Goal: Book appointment/travel/reservation

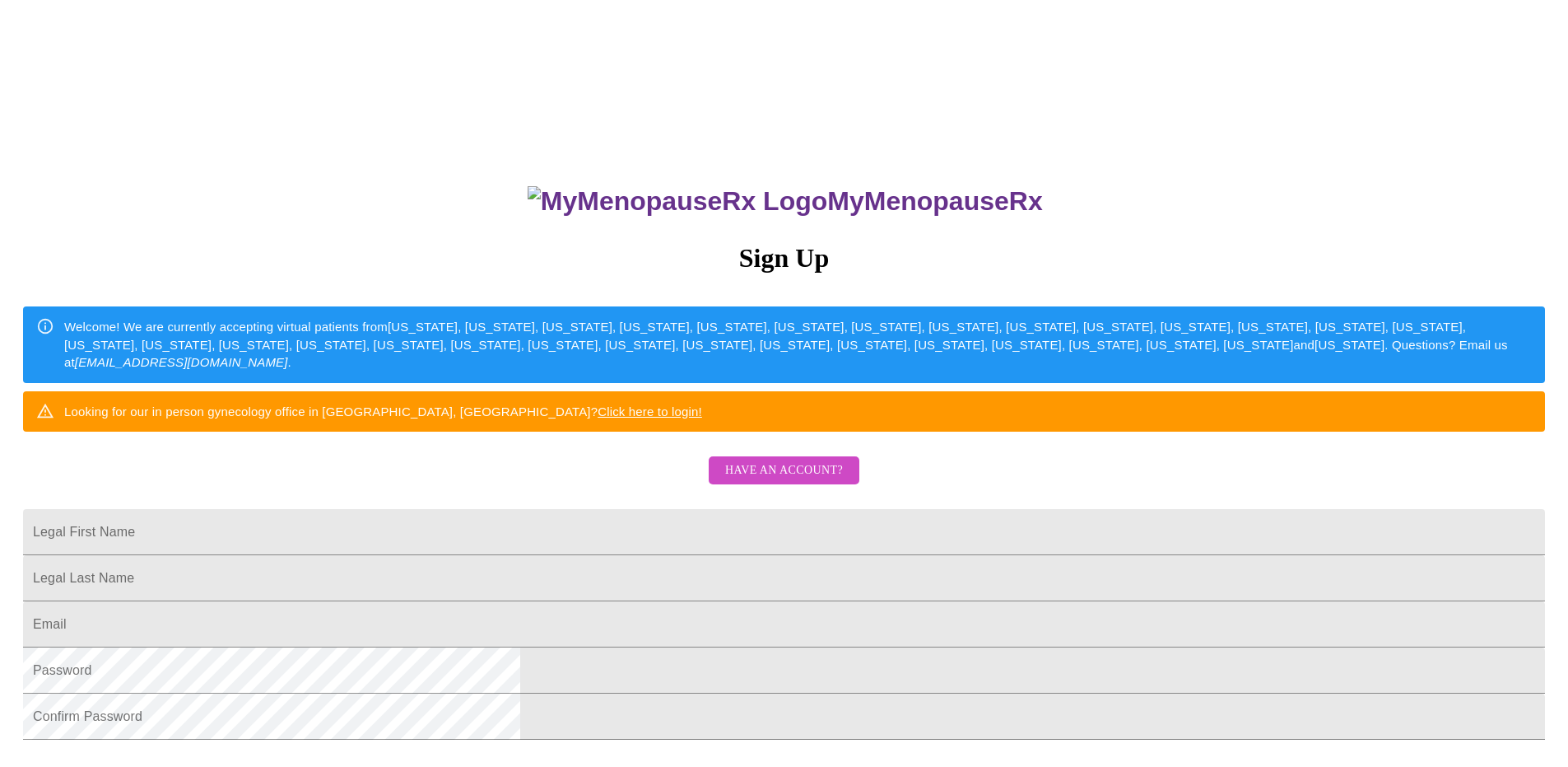
click at [772, 481] on span "Have an account?" at bounding box center [784, 470] width 117 height 21
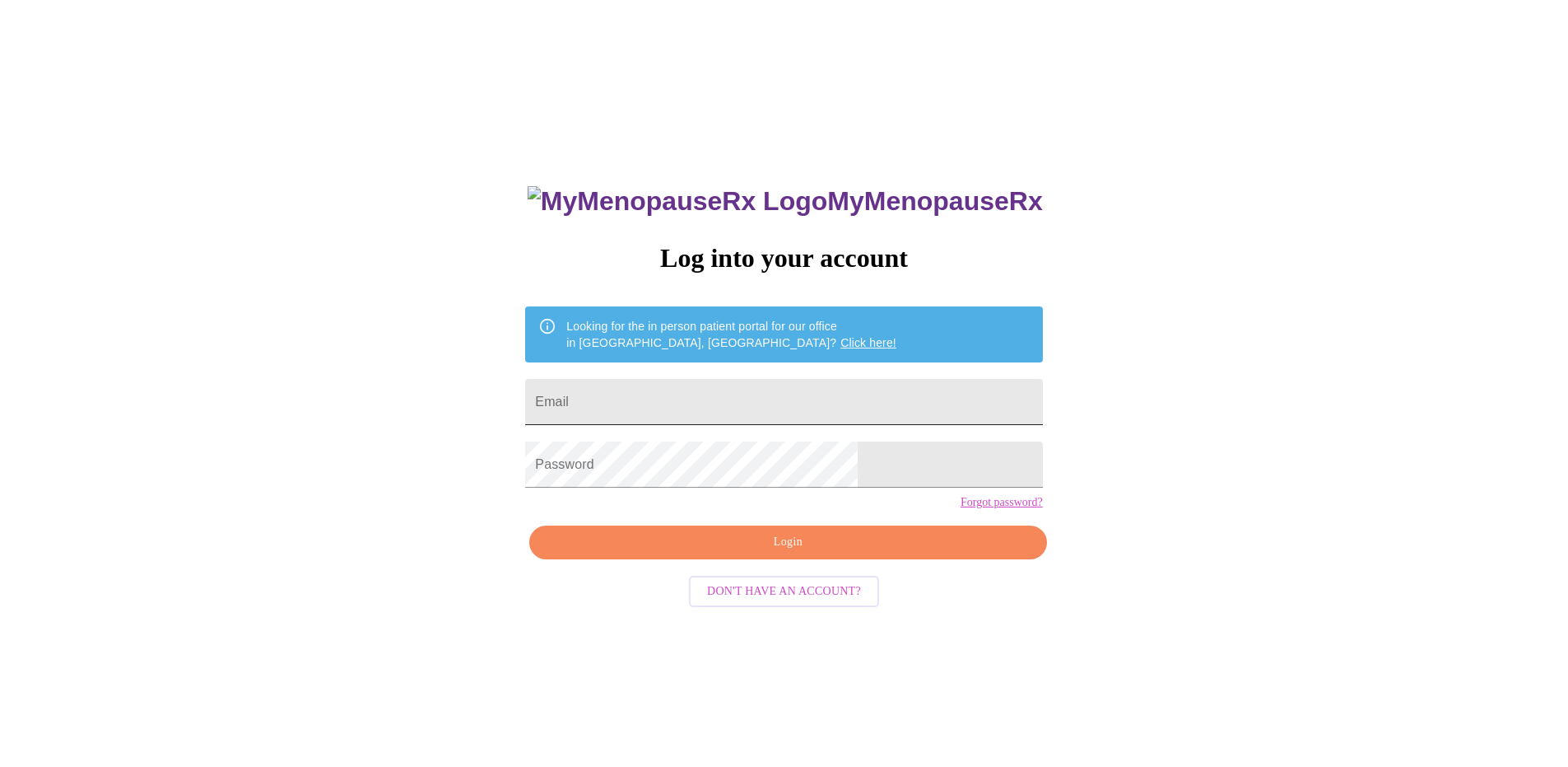
click at [665, 397] on input "Email" at bounding box center [784, 401] width 517 height 46
type input "[EMAIL_ADDRESS][DOMAIN_NAME]"
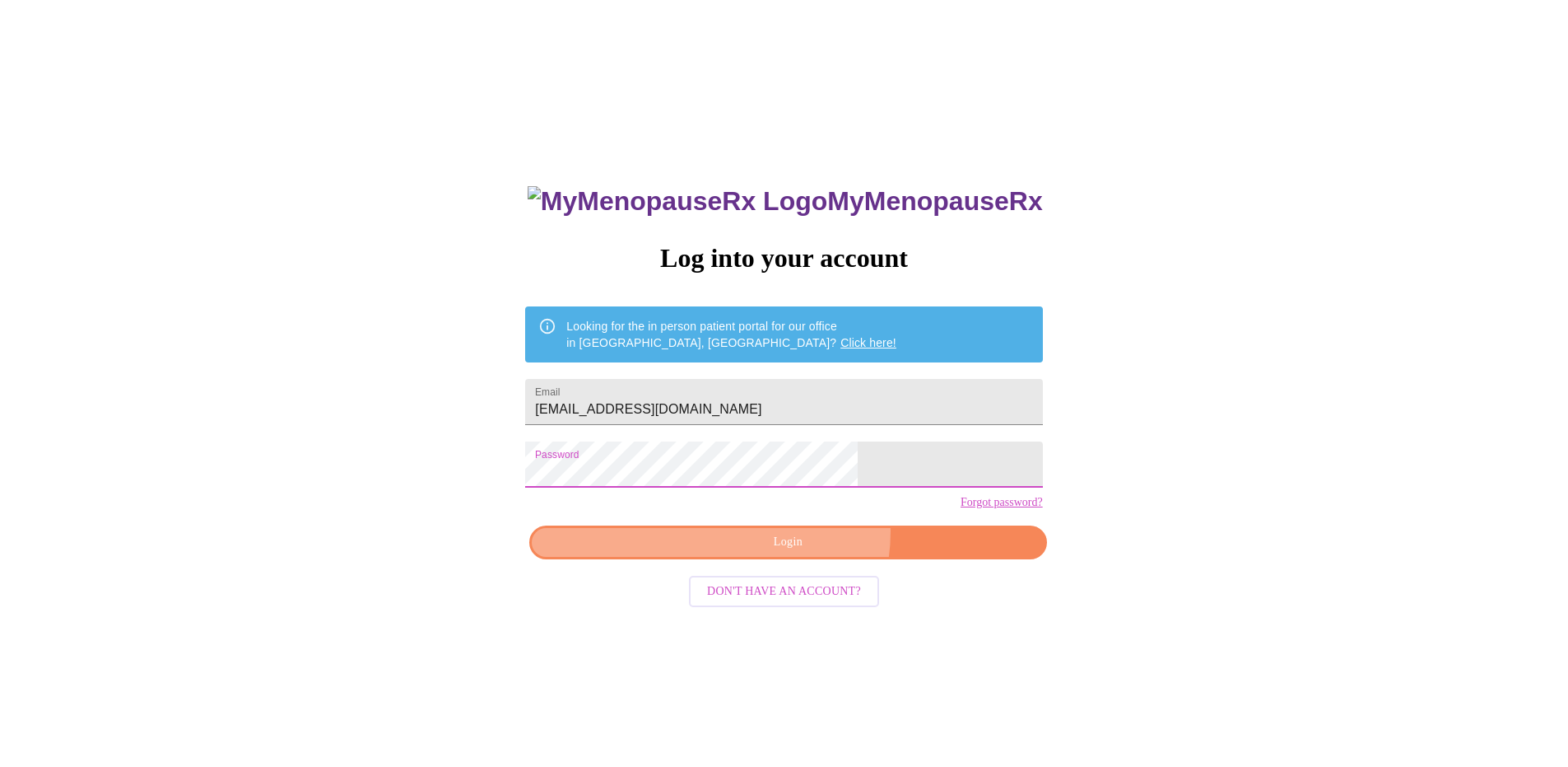
click at [803, 552] on span "Login" at bounding box center [788, 542] width 479 height 21
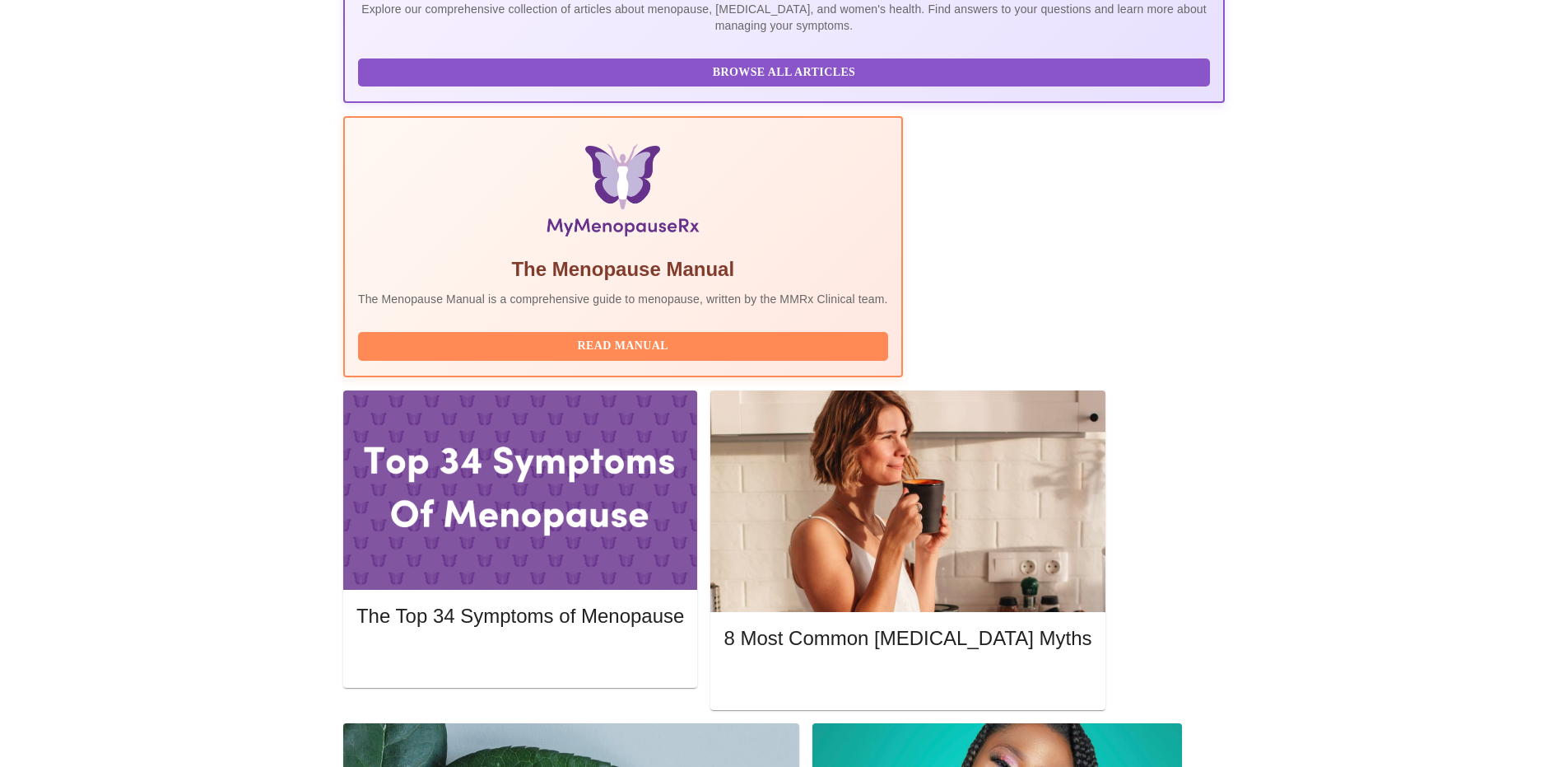
scroll to position [412, 0]
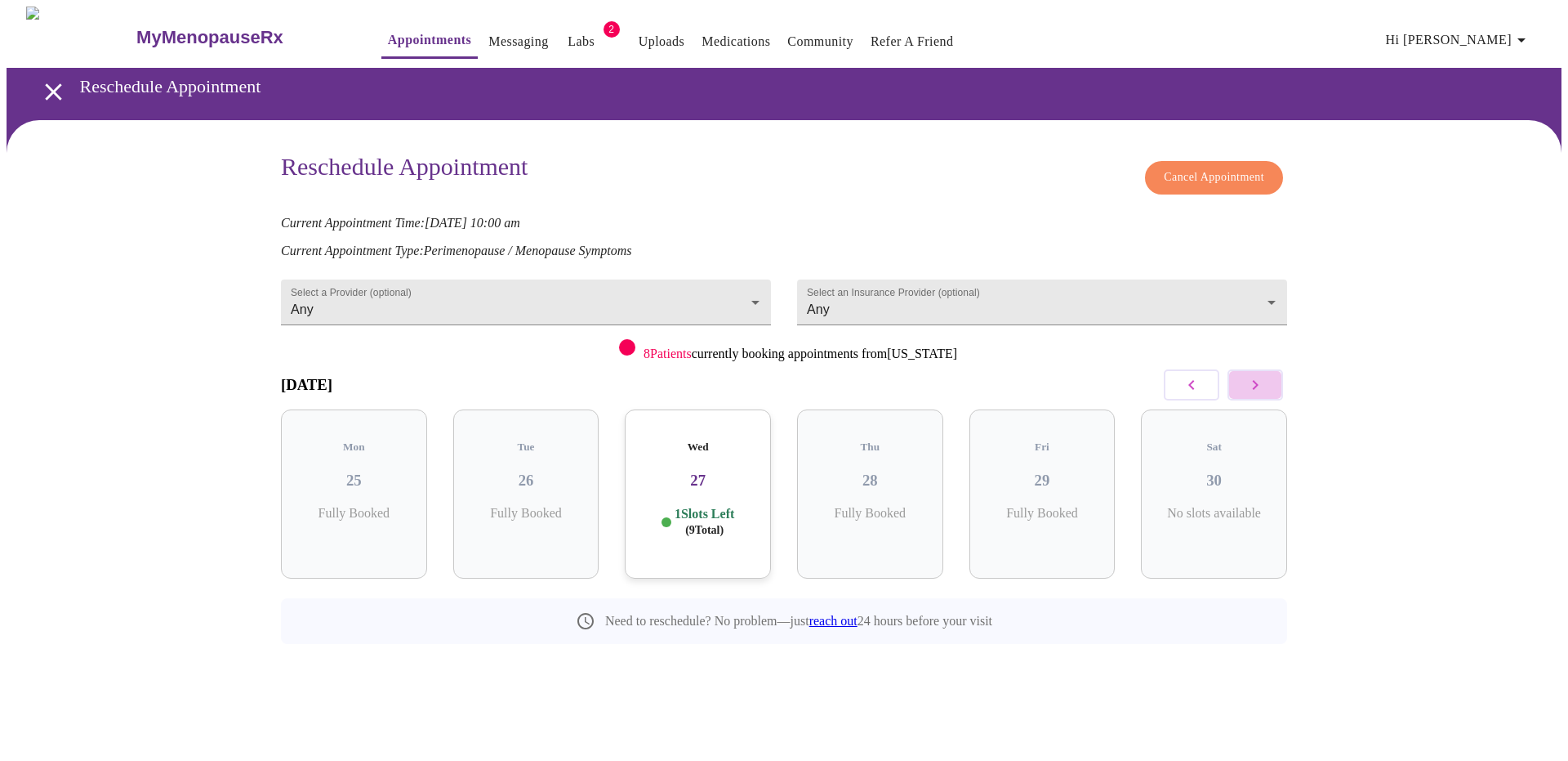
click at [1257, 378] on icon "button" at bounding box center [1255, 385] width 20 height 20
click at [1256, 377] on icon "button" at bounding box center [1255, 385] width 20 height 20
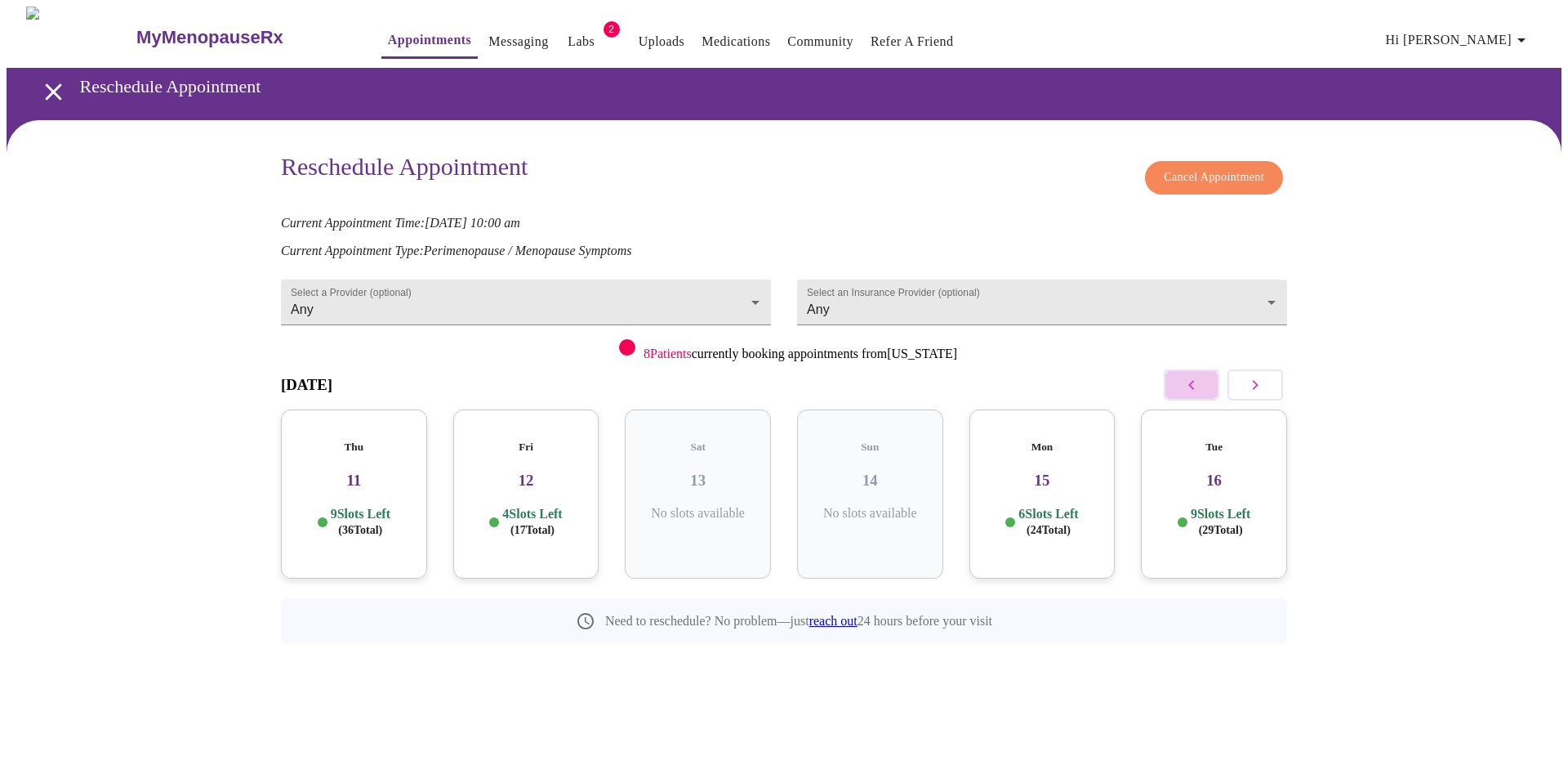
click at [1192, 378] on icon "button" at bounding box center [1192, 385] width 20 height 20
click at [853, 478] on div "Mon 08 4 Slots Left ( 8 Total)" at bounding box center [871, 494] width 146 height 169
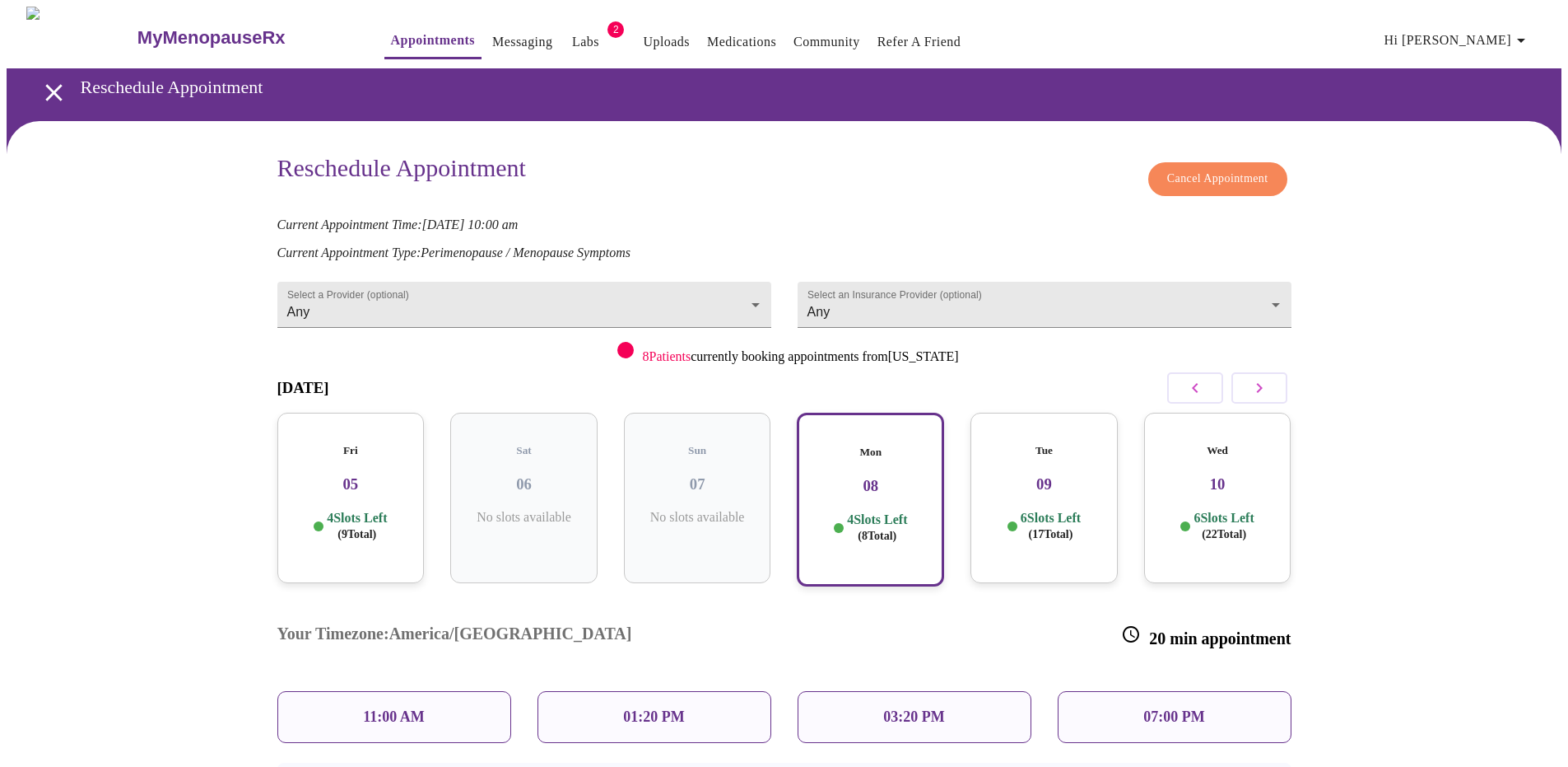
click at [900, 709] on p "03:20 PM" at bounding box center [913, 717] width 61 height 17
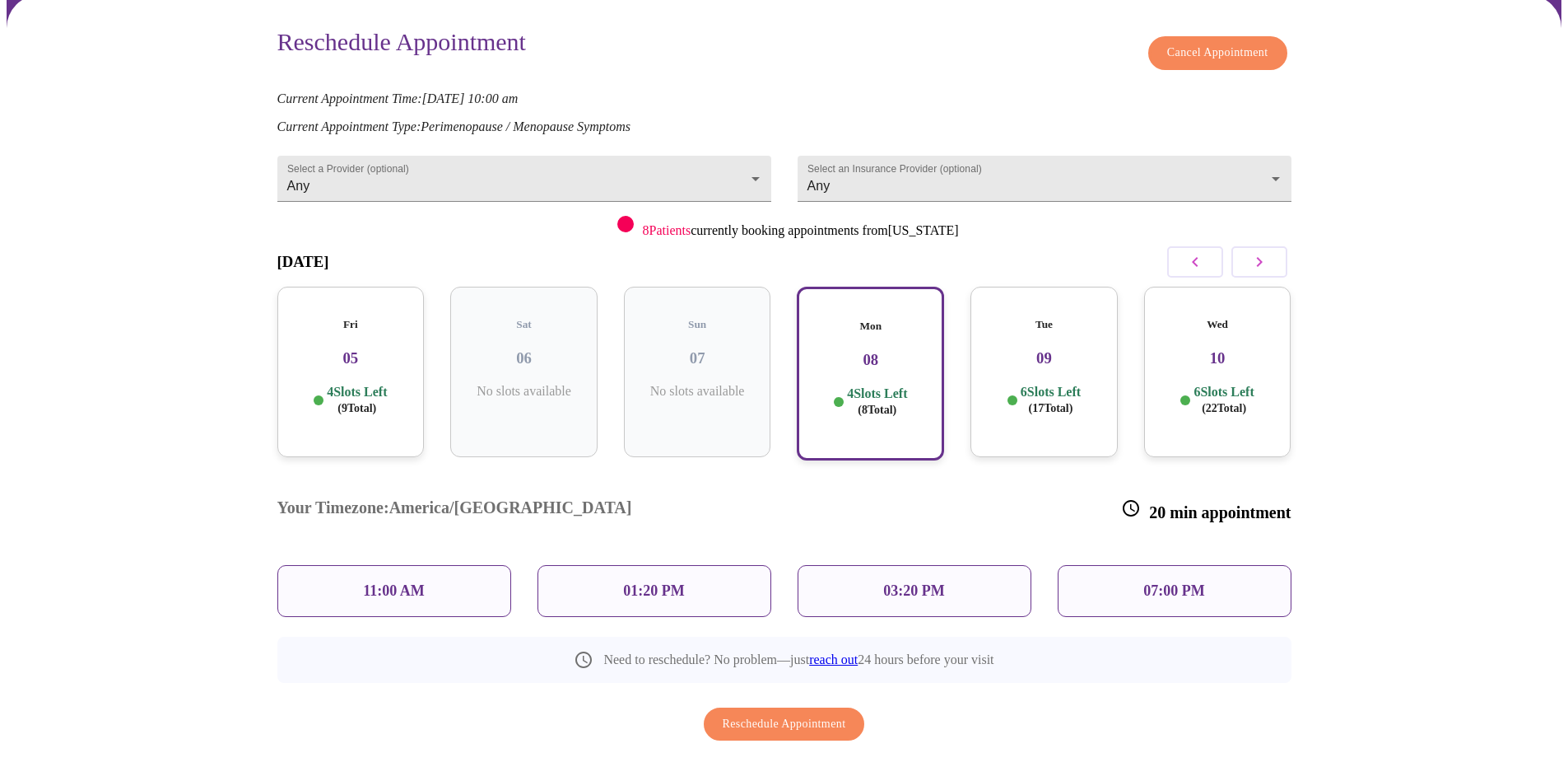
click at [902, 582] on p "03:20 PM" at bounding box center [913, 590] width 61 height 17
click at [867, 364] on div "Mon 08 4 Slots Left ( 8 Total)" at bounding box center [870, 373] width 147 height 174
click at [900, 582] on p "03:20 PM" at bounding box center [913, 590] width 61 height 17
click at [867, 565] on div "03:20 PM" at bounding box center [914, 590] width 234 height 52
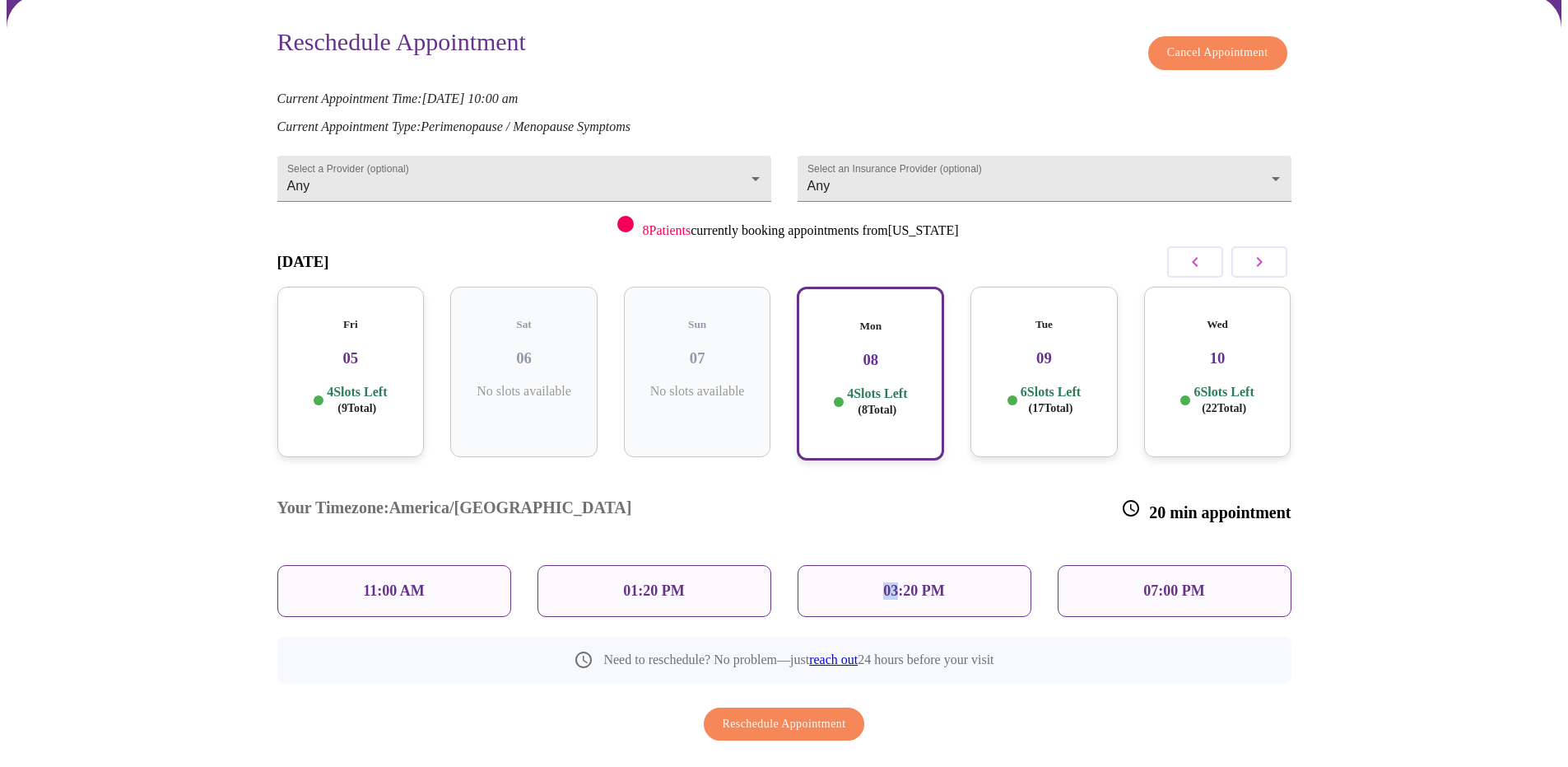
click at [1020, 362] on div "Tue 09 6 Slots Left ( 17 Total)" at bounding box center [1044, 371] width 147 height 170
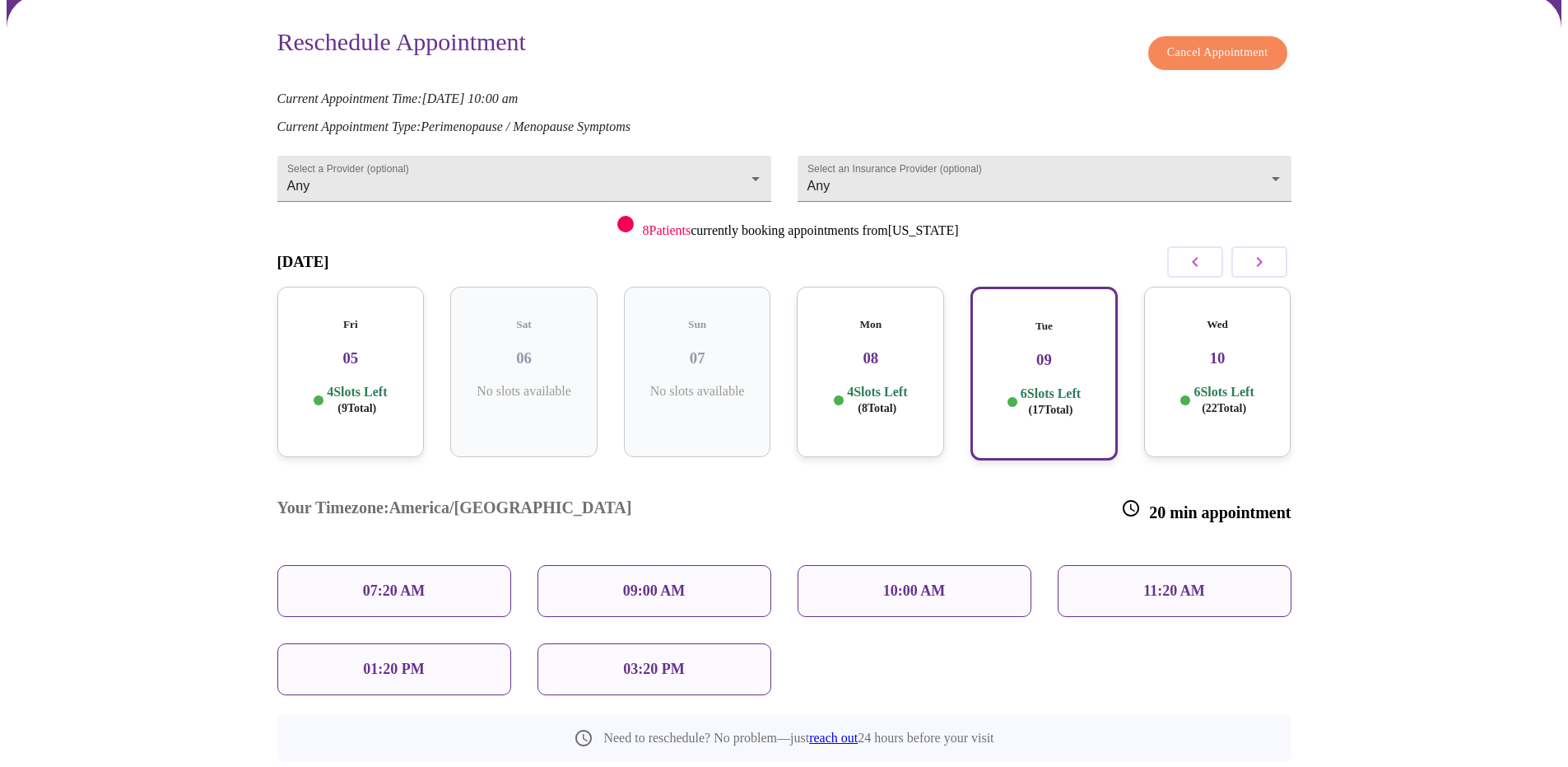
click at [868, 384] on p "4 Slots Left ( 8 Total)" at bounding box center [877, 399] width 60 height 32
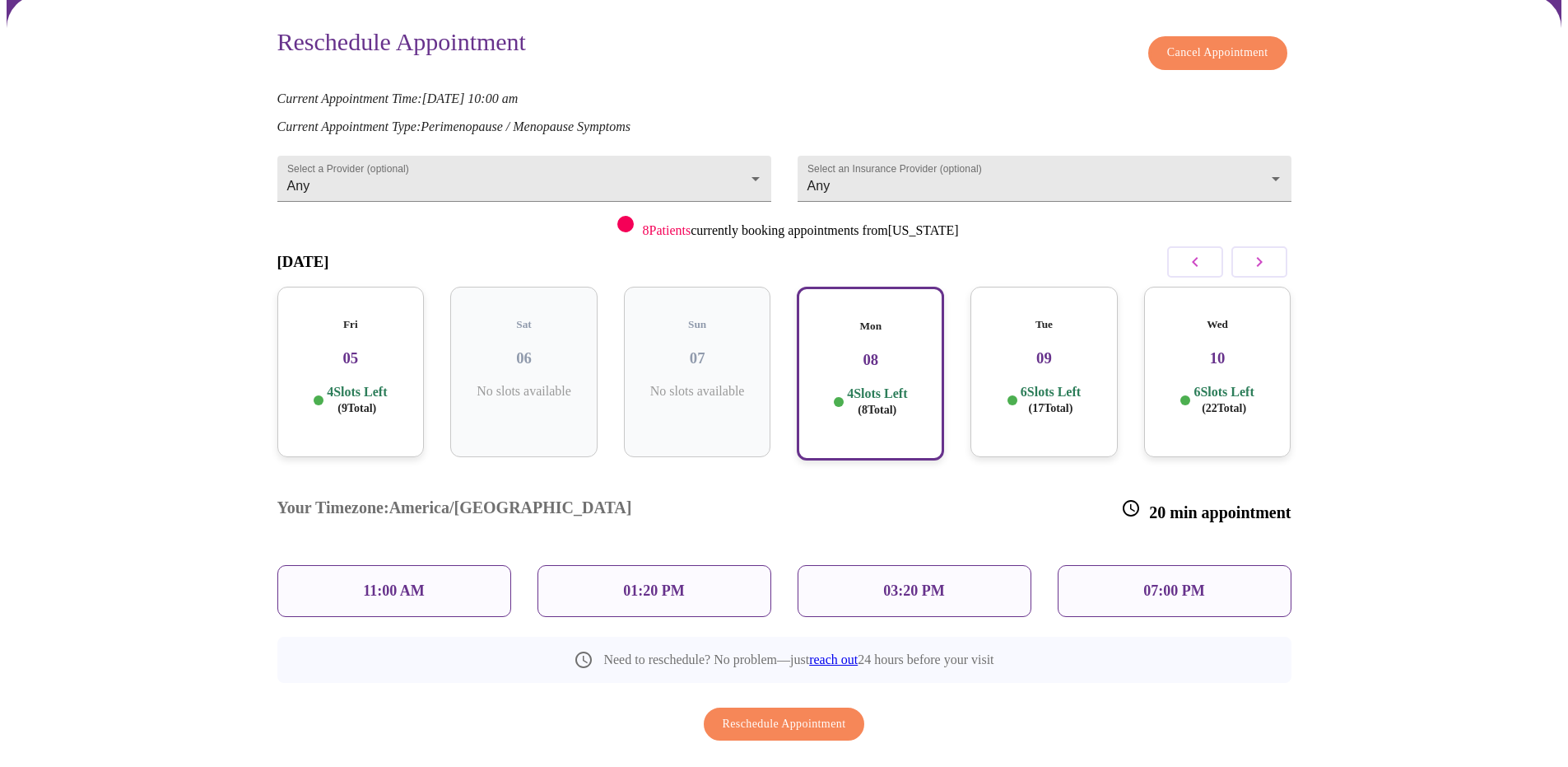
click at [930, 582] on p "03:20 PM" at bounding box center [913, 590] width 61 height 17
click at [711, 565] on div "01:20 PM" at bounding box center [654, 590] width 234 height 52
click at [418, 582] on p "11:00 AM" at bounding box center [394, 590] width 62 height 17
click at [1182, 582] on p "07:00 PM" at bounding box center [1173, 590] width 61 height 17
click at [686, 565] on div "01:20 PM" at bounding box center [654, 590] width 234 height 52
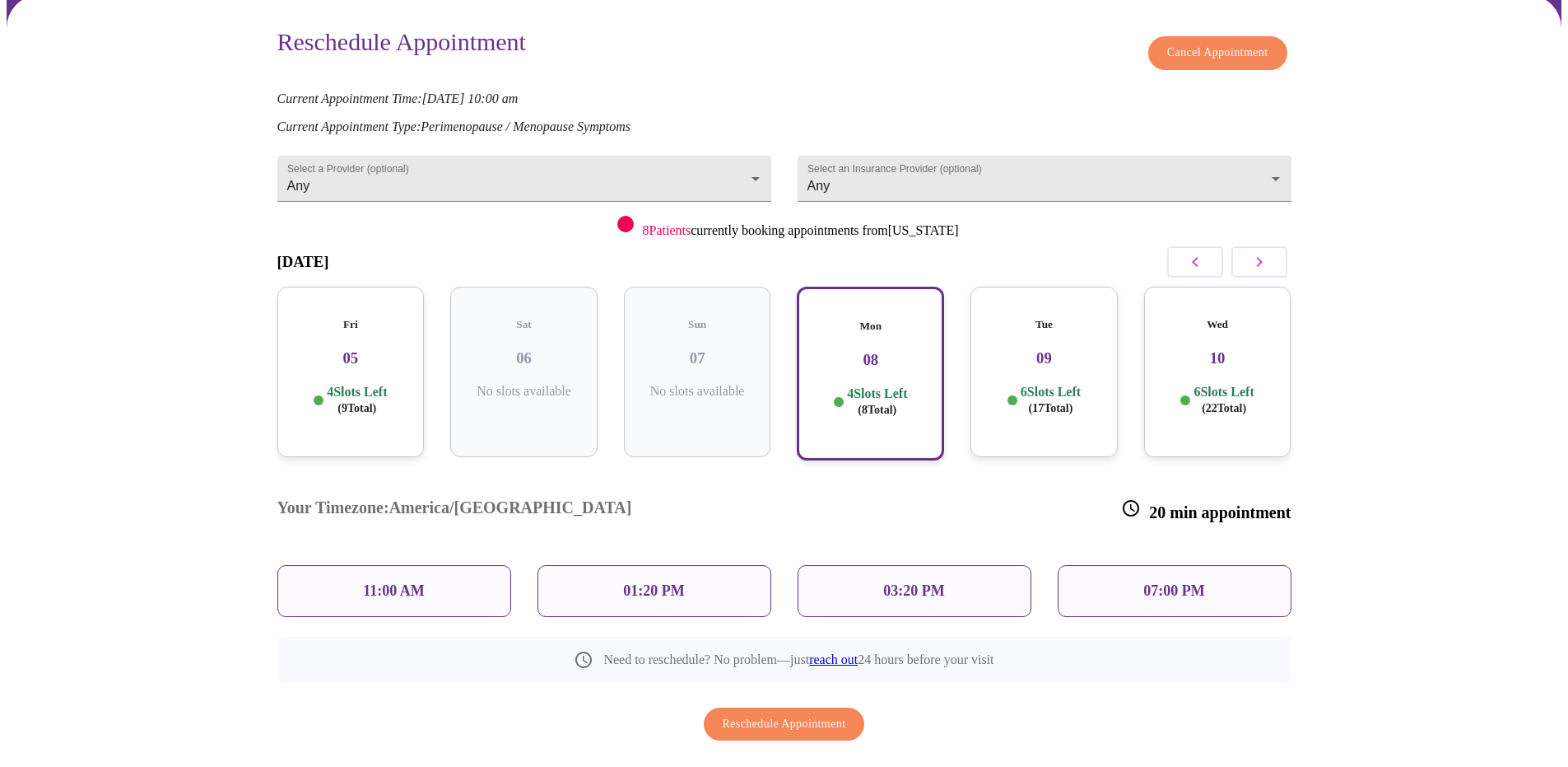
click at [378, 384] on p "4 Slots Left ( 9 Total)" at bounding box center [357, 399] width 60 height 32
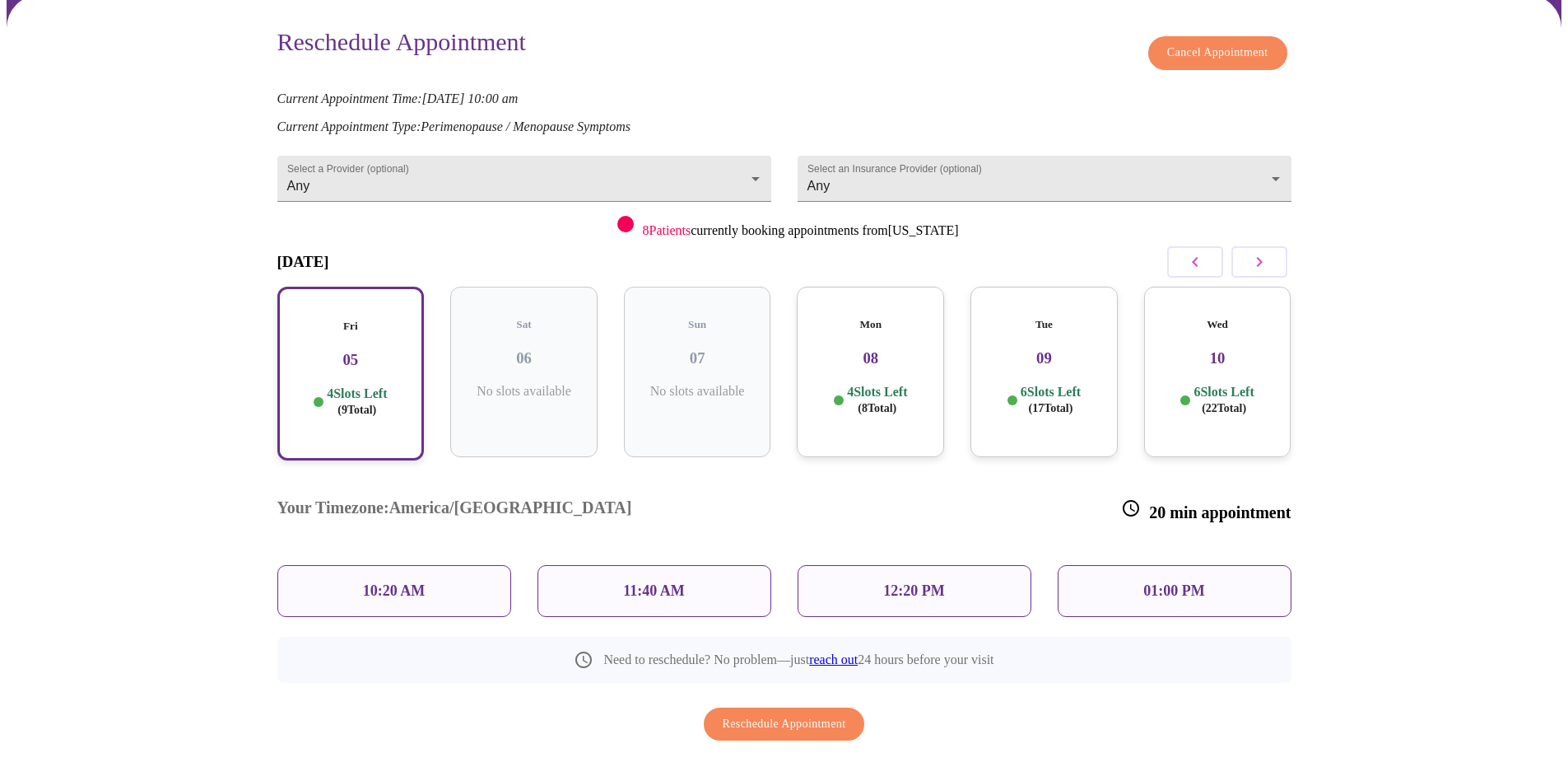
click at [698, 565] on div "11:40 AM" at bounding box center [654, 590] width 234 height 52
click at [1016, 565] on div "12:20 PM" at bounding box center [914, 590] width 234 height 52
click at [822, 97] on div "Reschedule Appointment Cancel Appointment Current Appointment Time: Aug 28, 202…" at bounding box center [784, 81] width 1014 height 106
click at [405, 183] on body "MyMenopauseRx Appointments Messaging Labs 2 Uploads Medications Community Refer…" at bounding box center [790, 352] width 1568 height 943
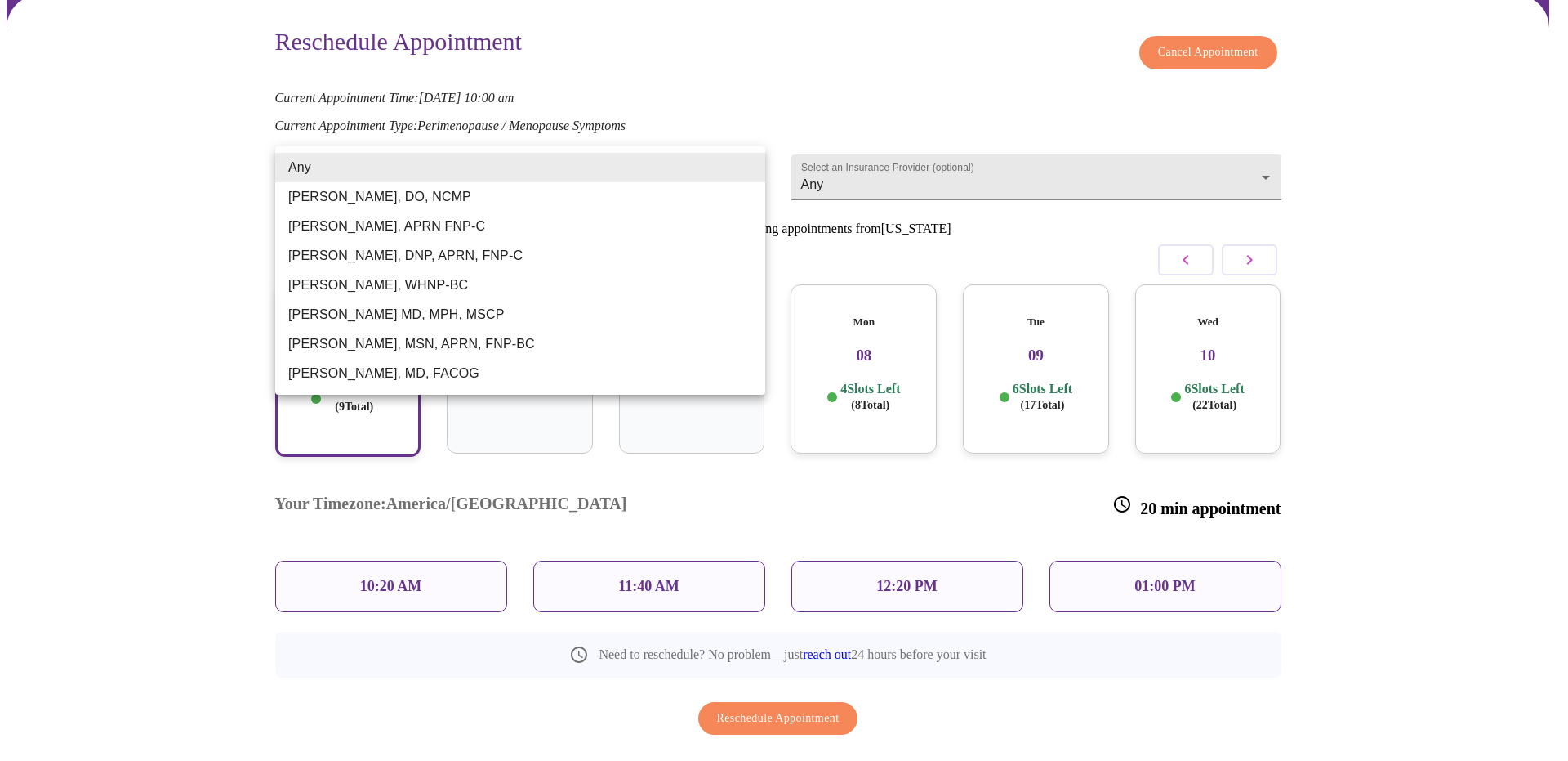
click at [383, 347] on li "[PERSON_NAME], MSN, APRN, FNP-BC" at bounding box center [520, 344] width 490 height 30
type input "[PERSON_NAME], MSN, APRN, FNP-BC"
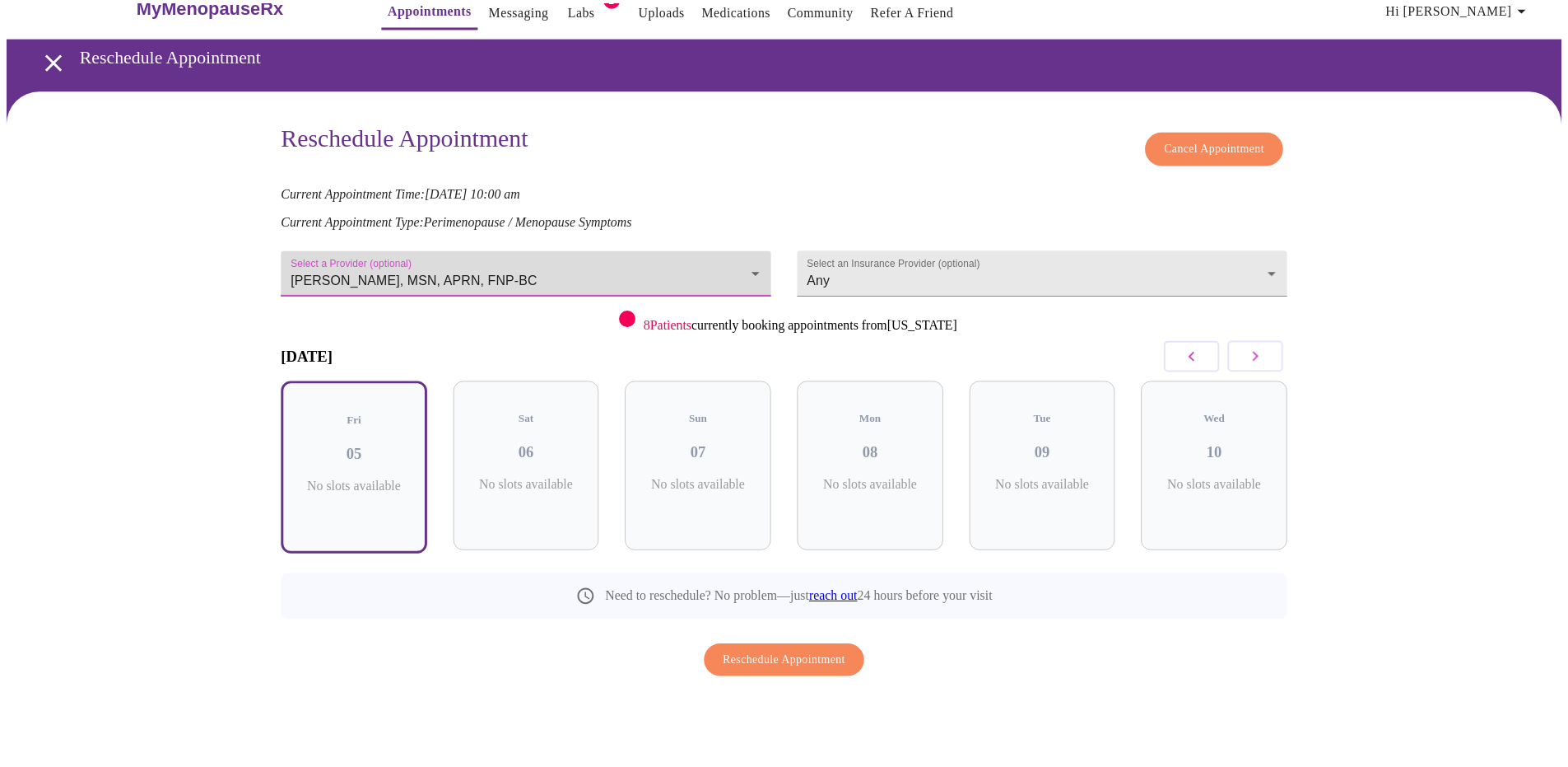
scroll to position [0, 0]
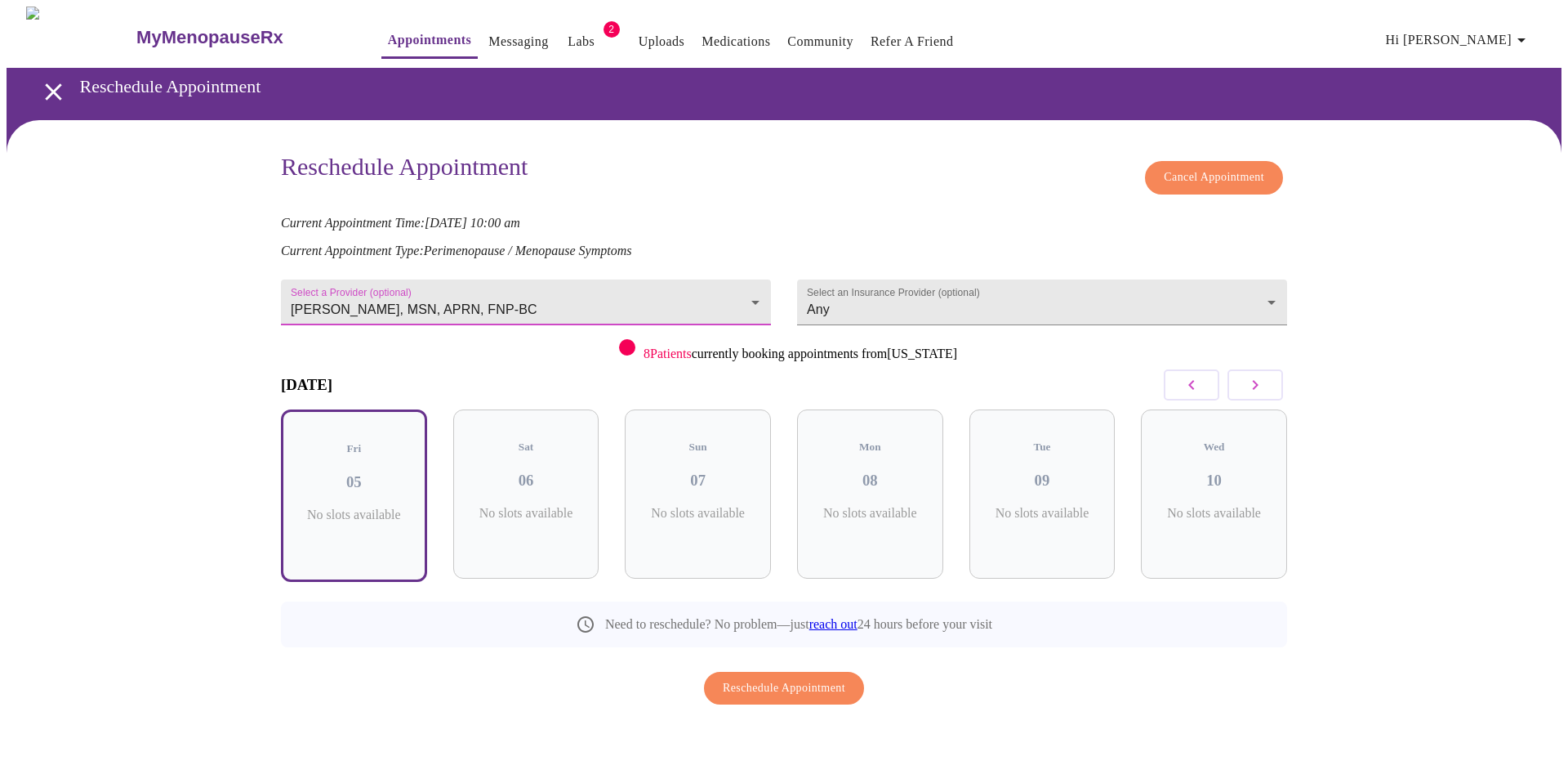
click at [1203, 376] on button "button" at bounding box center [1192, 385] width 56 height 31
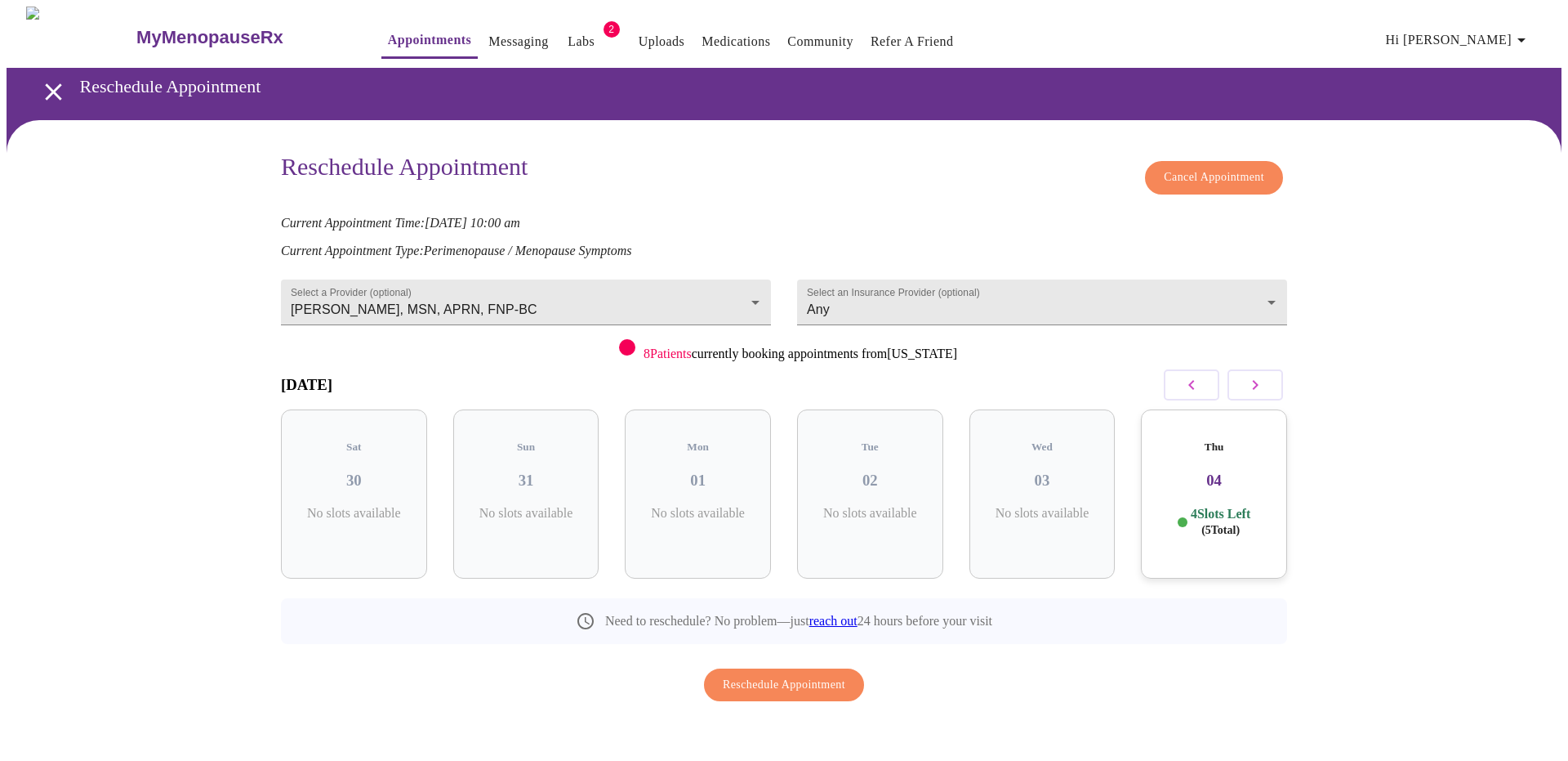
click at [1223, 506] on p "4 Slots Left ( 5 Total)" at bounding box center [1221, 521] width 60 height 32
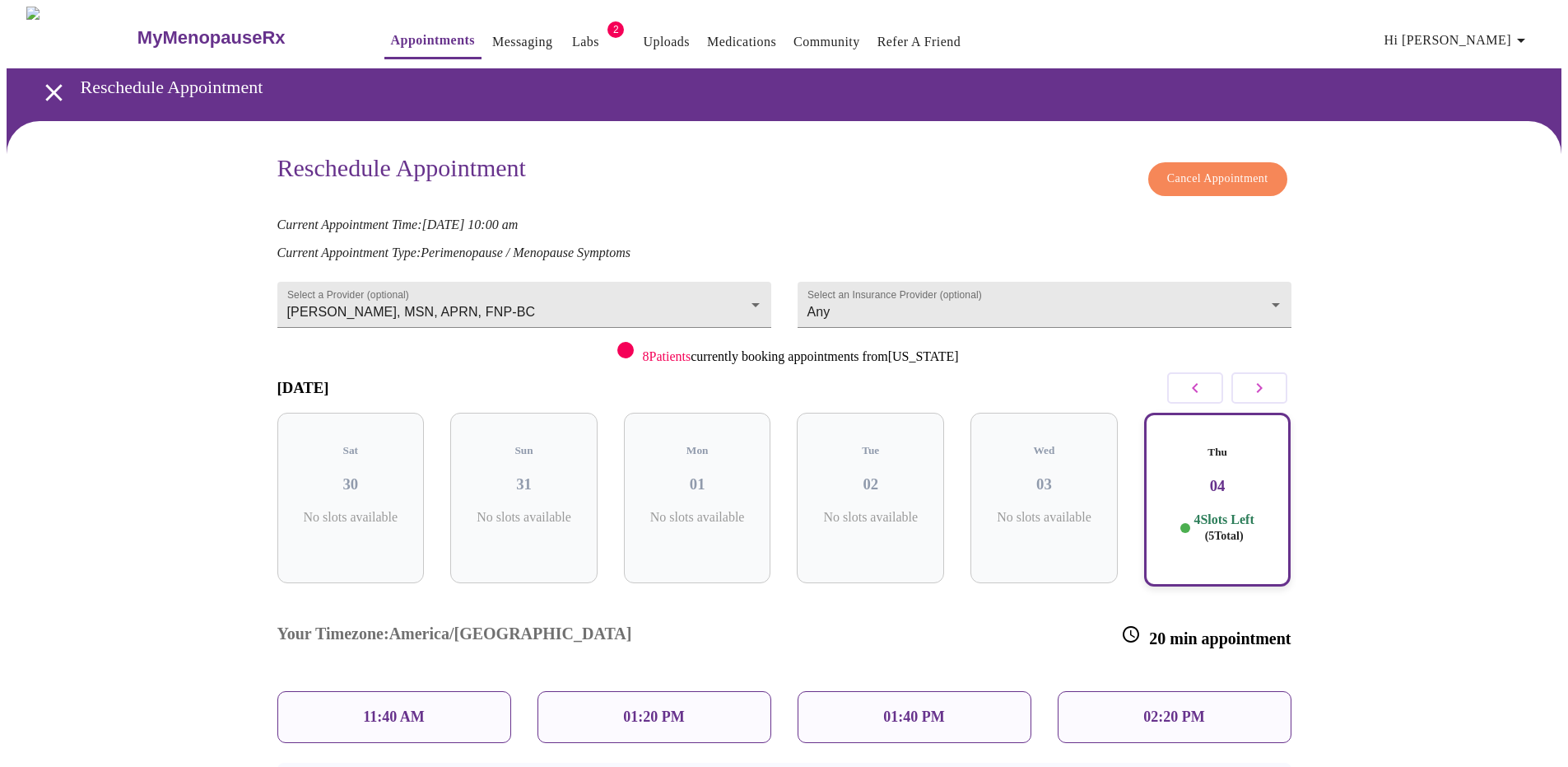
click at [1214, 691] on div "02:20 PM" at bounding box center [1174, 716] width 234 height 52
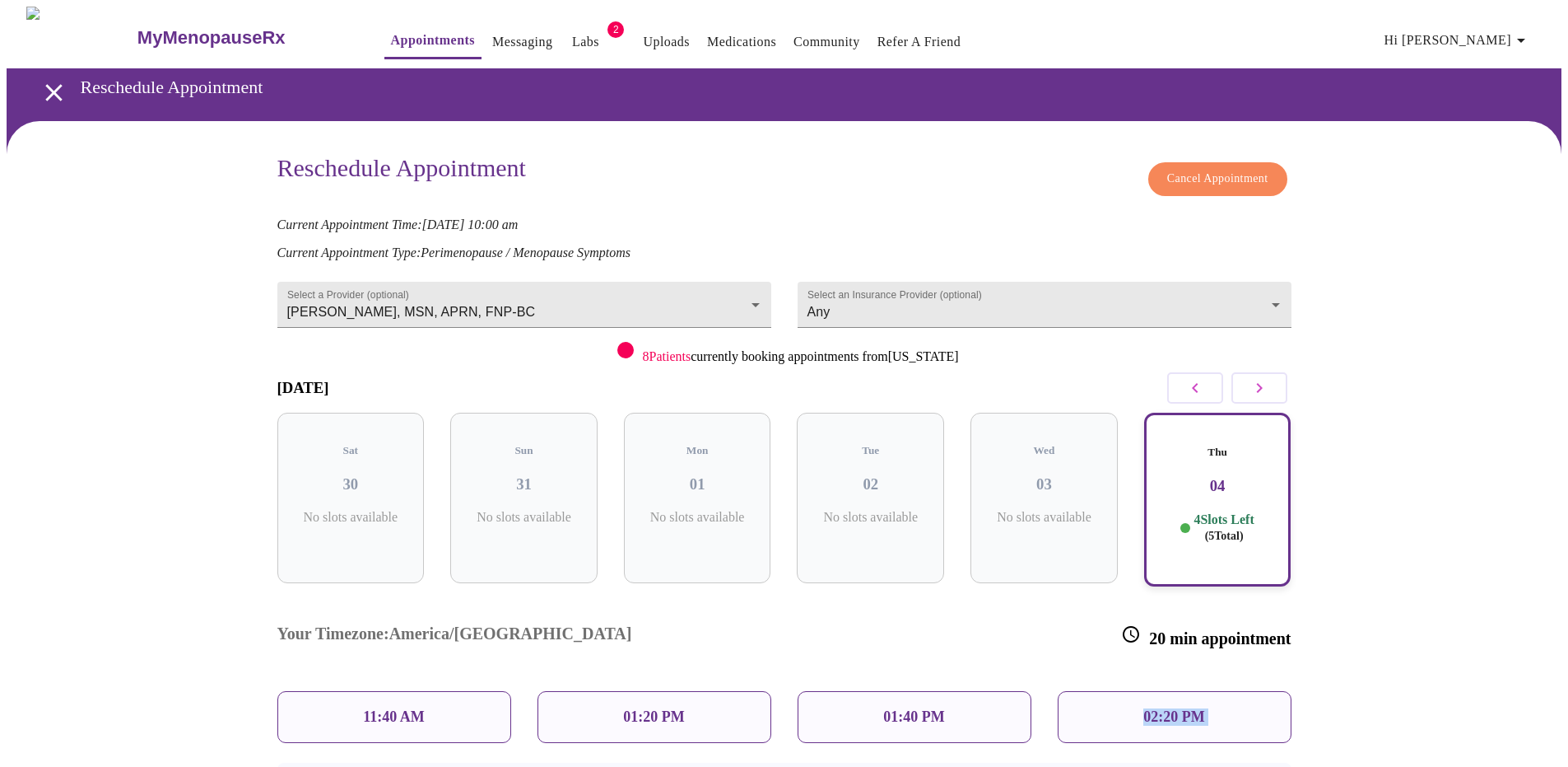
click at [869, 691] on div "01:40 PM" at bounding box center [914, 716] width 234 height 52
click at [873, 510] on p "No slots available" at bounding box center [870, 517] width 121 height 15
click at [1194, 492] on div "Thu 04 4 Slots Left ( 5 Total)" at bounding box center [1218, 500] width 147 height 174
